Goal: Find specific page/section: Find specific page/section

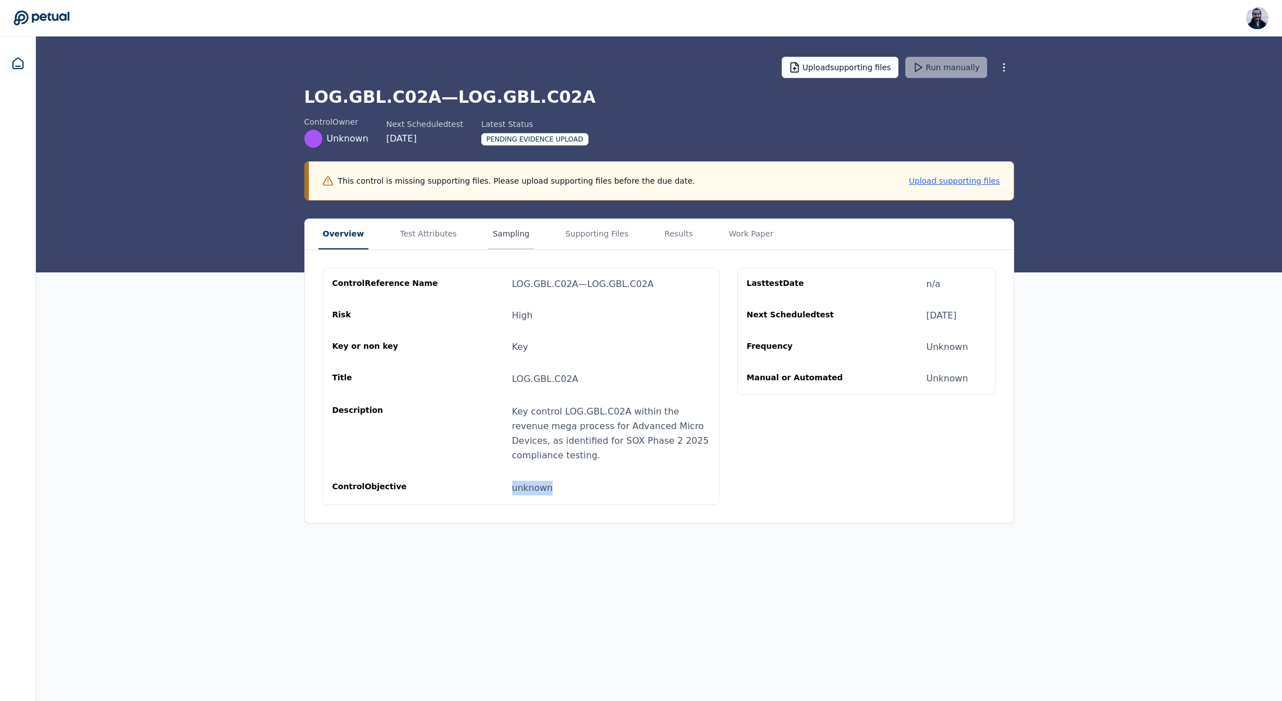
click at [522, 236] on button "Sampling" at bounding box center [511, 234] width 46 height 30
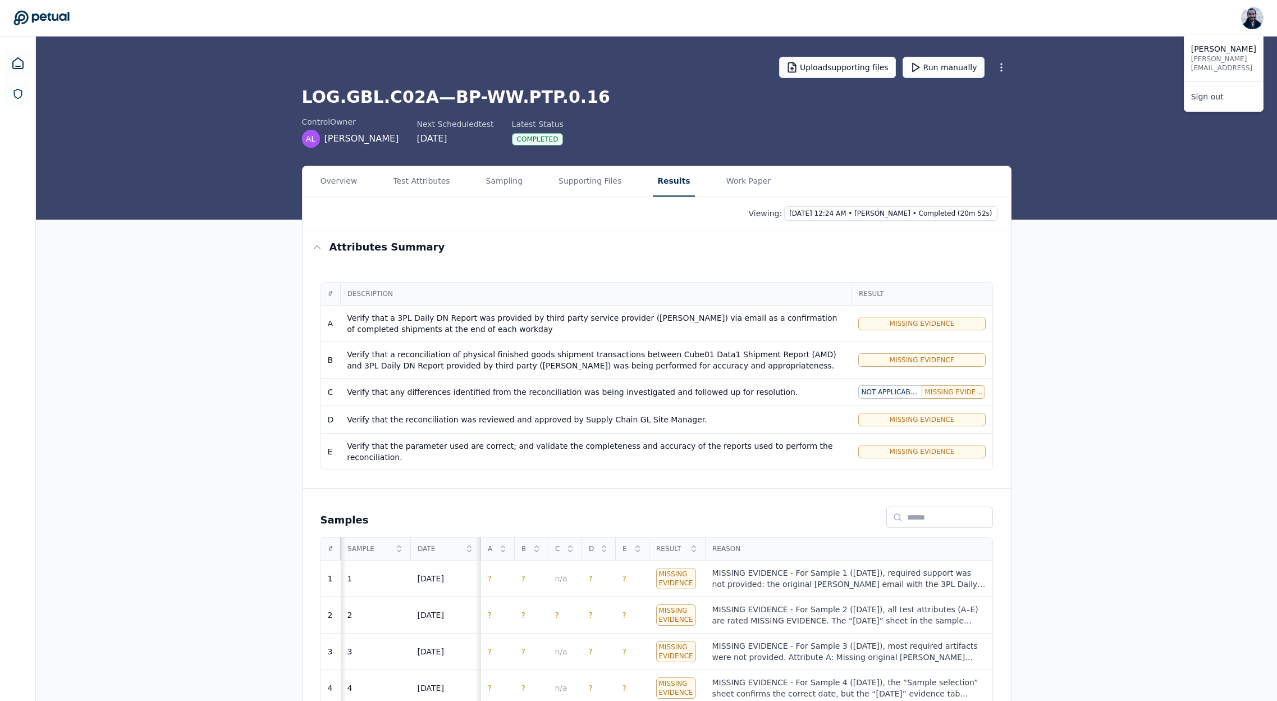
click at [1250, 21] on img at bounding box center [1252, 18] width 22 height 22
click at [1228, 97] on link "Sign out" at bounding box center [1224, 96] width 79 height 20
